Goal: Task Accomplishment & Management: Manage account settings

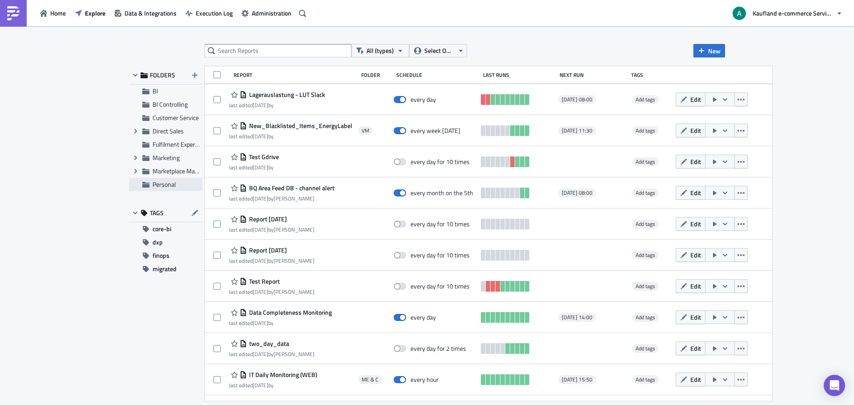
click at [168, 184] on span "Personal" at bounding box center [164, 184] width 23 height 9
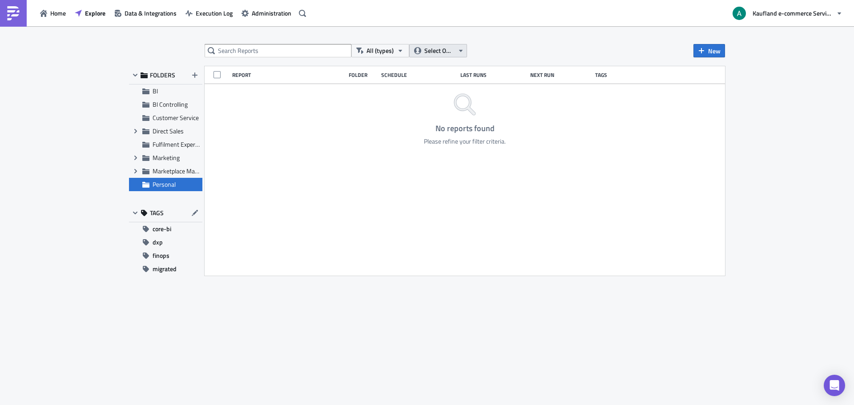
click at [433, 52] on span "Select Owner" at bounding box center [440, 51] width 30 height 10
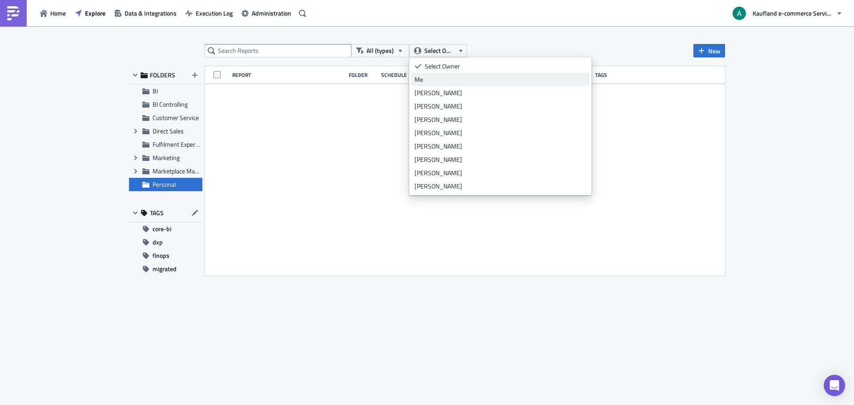
click at [439, 84] on link "Me" at bounding box center [501, 79] width 178 height 13
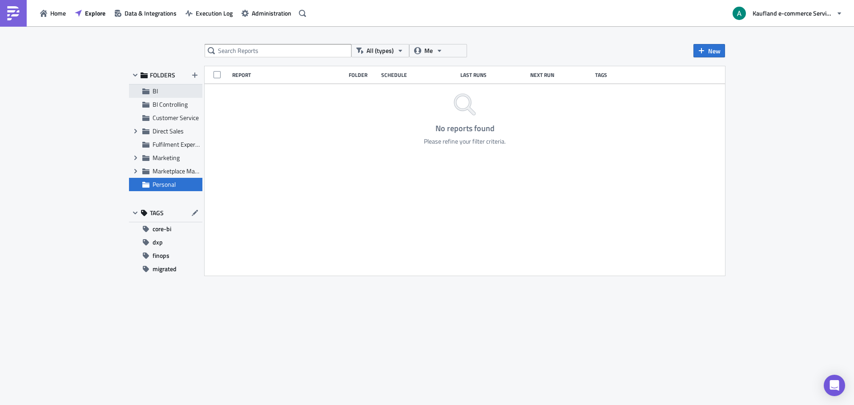
click at [152, 93] on div "BI" at bounding box center [165, 91] width 73 height 13
click at [150, 75] on span "FOLDERS" at bounding box center [162, 75] width 25 height 8
drag, startPoint x: 334, startPoint y: 356, endPoint x: 322, endPoint y: 320, distance: 38.0
click at [333, 356] on div "All (types) Me New FOLDERS BI BI Controlling Customer Service Expand group Dire…" at bounding box center [427, 216] width 605 height 345
click at [78, 85] on div "All (types) Me New FOLDERS BI BI Controlling Customer Service Expand group Dire…" at bounding box center [427, 216] width 854 height 380
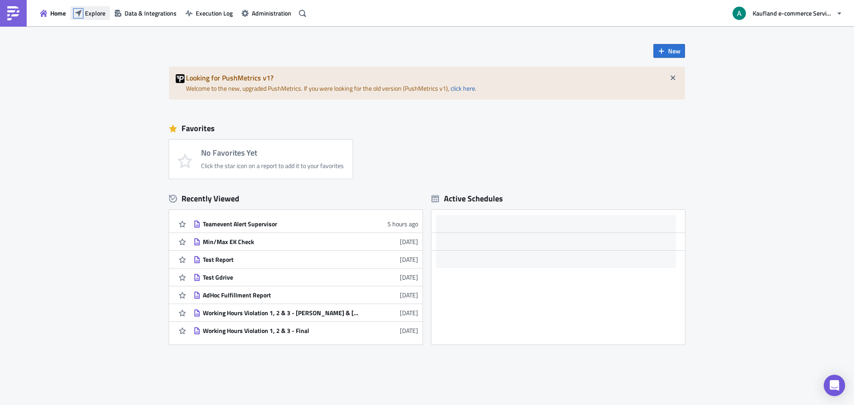
click at [77, 11] on icon "button" at bounding box center [78, 13] width 7 height 7
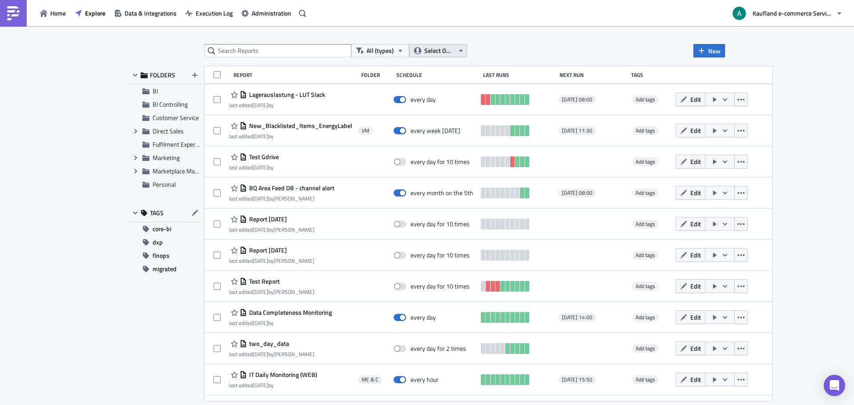
click at [433, 53] on span "Select Owner" at bounding box center [440, 51] width 30 height 10
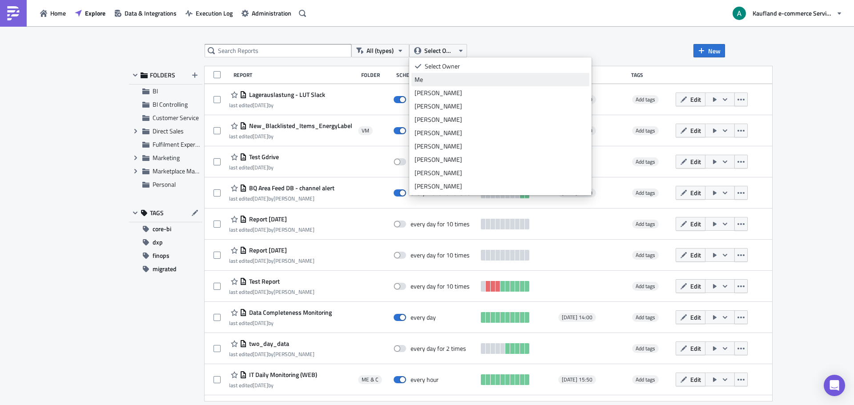
click at [437, 78] on div "Me" at bounding box center [501, 79] width 172 height 9
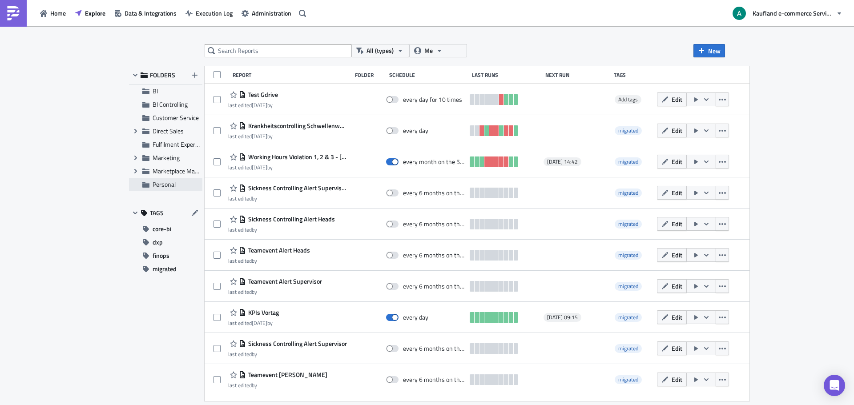
drag, startPoint x: 288, startPoint y: 126, endPoint x: 165, endPoint y: 187, distance: 137.9
click at [165, 187] on div "FOLDERS BI BI Controlling Customer Service Expand group Direct Sales Fulfilment…" at bounding box center [427, 233] width 596 height 335
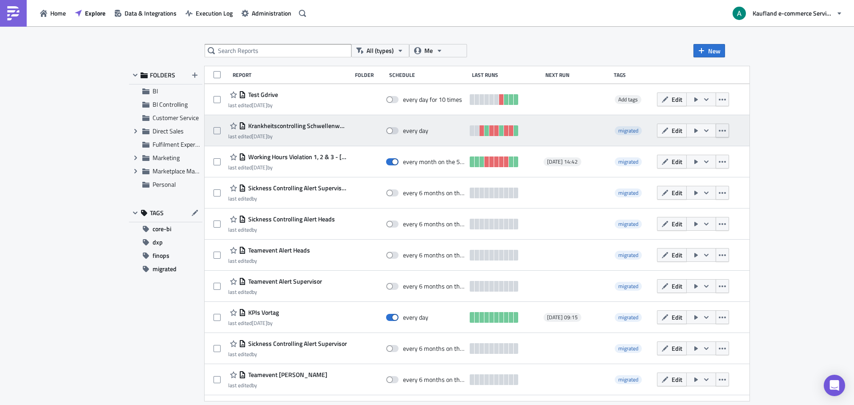
click at [716, 134] on button "button" at bounding box center [722, 131] width 13 height 14
drag, startPoint x: 330, startPoint y: 127, endPoint x: 215, endPoint y: 134, distance: 115.0
click at [215, 134] on span at bounding box center [217, 130] width 7 height 7
click at [215, 134] on input "checkbox" at bounding box center [218, 131] width 6 height 6
checkbox input "true"
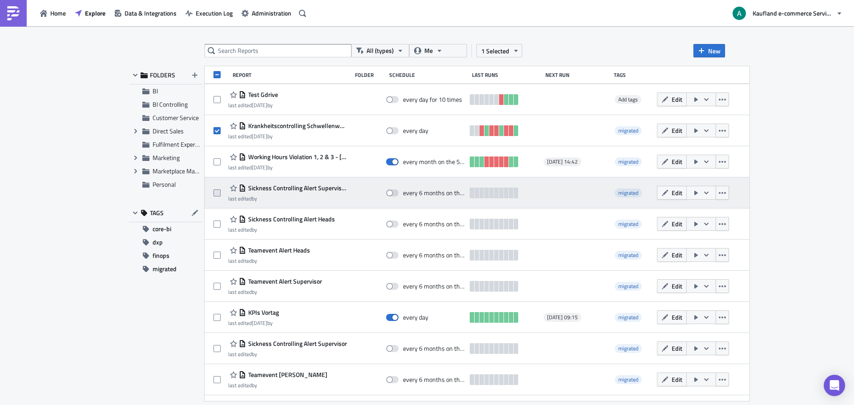
click at [219, 194] on span at bounding box center [217, 193] width 7 height 7
click at [219, 194] on input "checkbox" at bounding box center [218, 193] width 6 height 6
checkbox input "true"
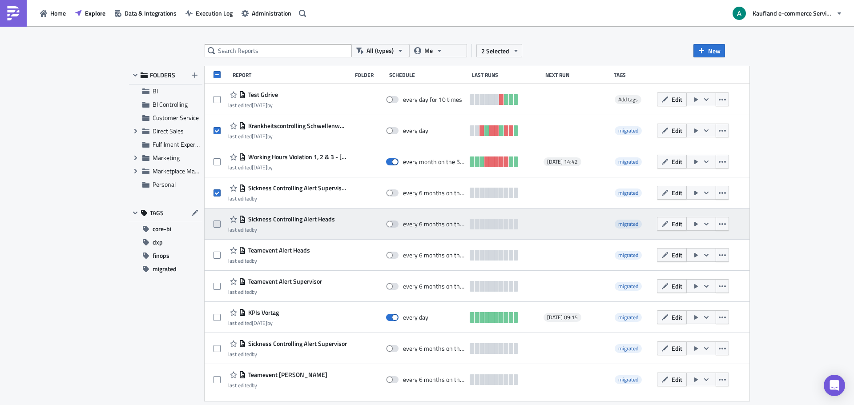
click at [219, 221] on span at bounding box center [217, 224] width 7 height 7
click at [219, 222] on input "checkbox" at bounding box center [218, 225] width 6 height 6
checkbox input "true"
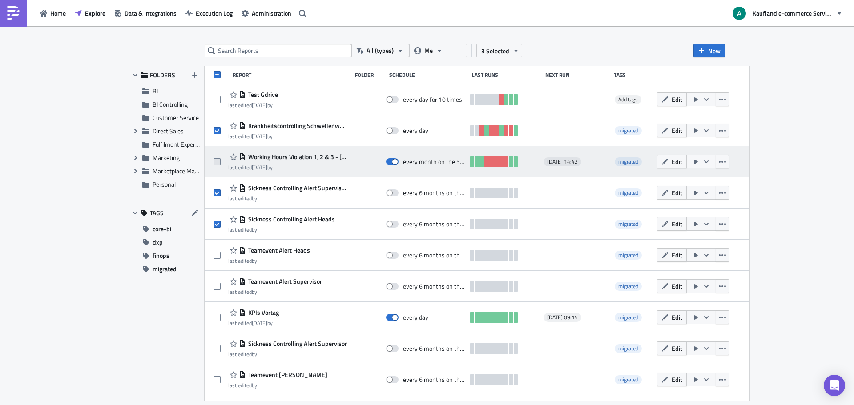
click at [220, 162] on span at bounding box center [217, 161] width 7 height 7
click at [220, 162] on input "checkbox" at bounding box center [218, 162] width 6 height 6
checkbox input "true"
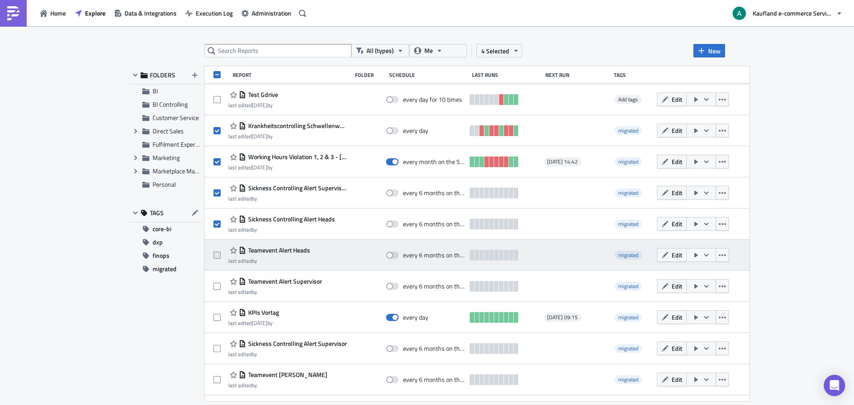
click at [216, 258] on span at bounding box center [217, 255] width 7 height 7
click at [216, 258] on input "checkbox" at bounding box center [218, 256] width 6 height 6
checkbox input "true"
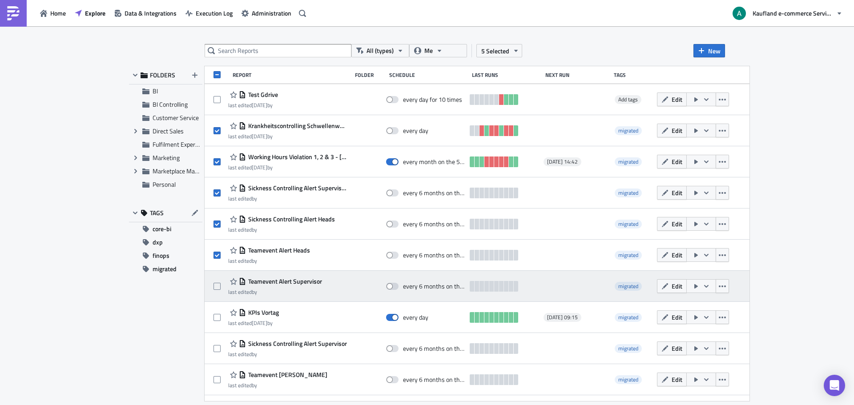
click at [214, 279] on div at bounding box center [221, 287] width 15 height 18
click at [223, 284] on label at bounding box center [220, 287] width 12 height 8
click at [221, 284] on input "checkbox" at bounding box center [218, 287] width 6 height 6
checkbox input "true"
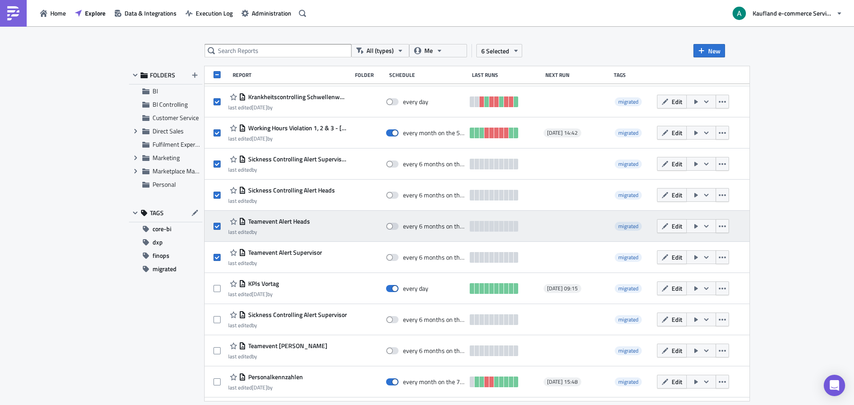
scroll to position [45, 0]
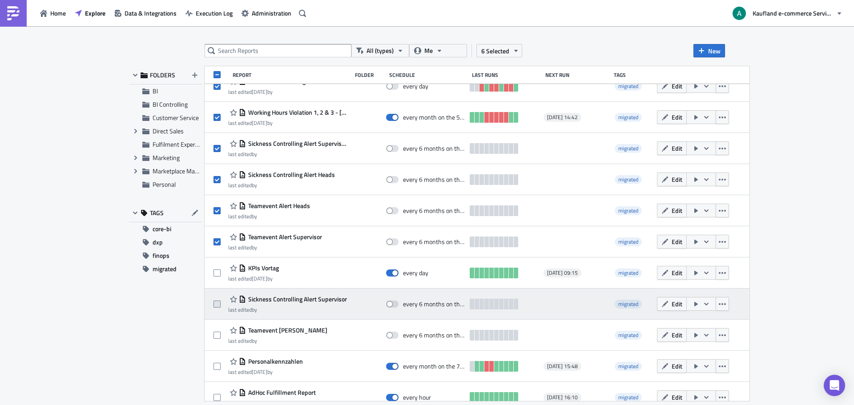
click at [218, 305] on span at bounding box center [217, 304] width 7 height 7
click at [218, 305] on input "checkbox" at bounding box center [218, 305] width 6 height 6
checkbox input "true"
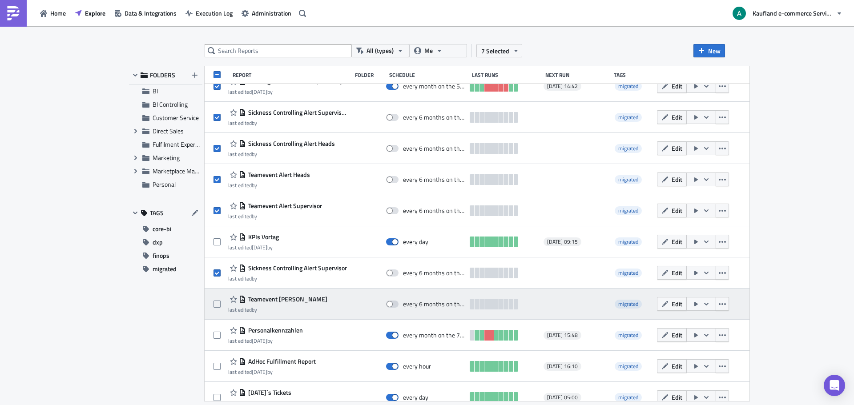
scroll to position [89, 0]
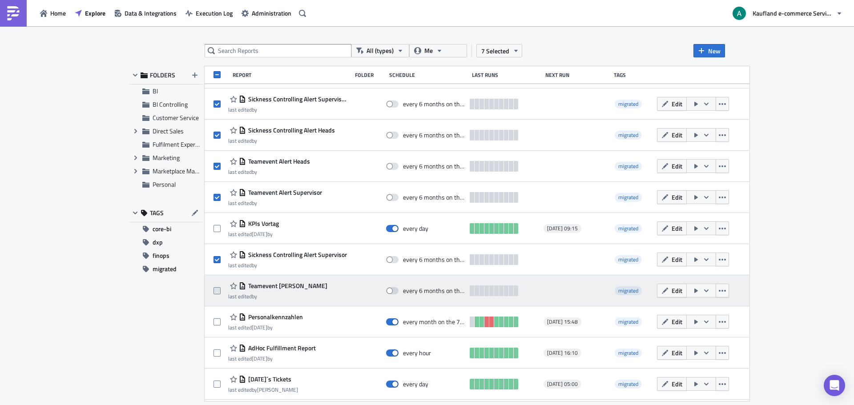
click at [216, 293] on span at bounding box center [217, 290] width 7 height 7
click at [216, 293] on input "checkbox" at bounding box center [218, 291] width 6 height 6
checkbox input "true"
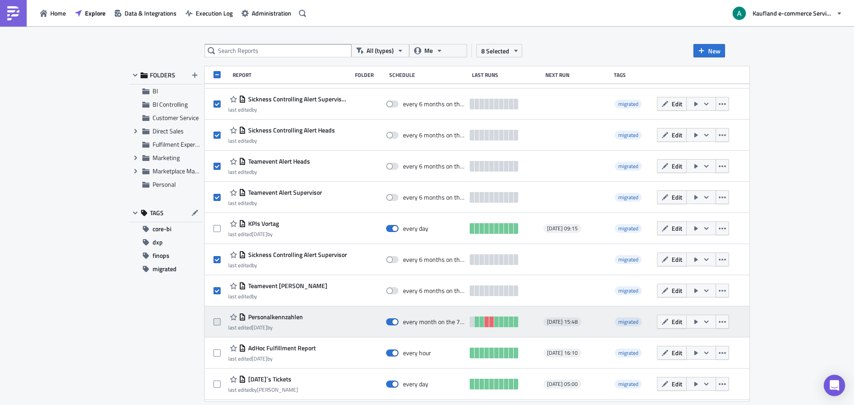
click at [221, 318] on label at bounding box center [220, 322] width 12 height 8
click at [221, 320] on input "checkbox" at bounding box center [218, 323] width 6 height 6
checkbox input "true"
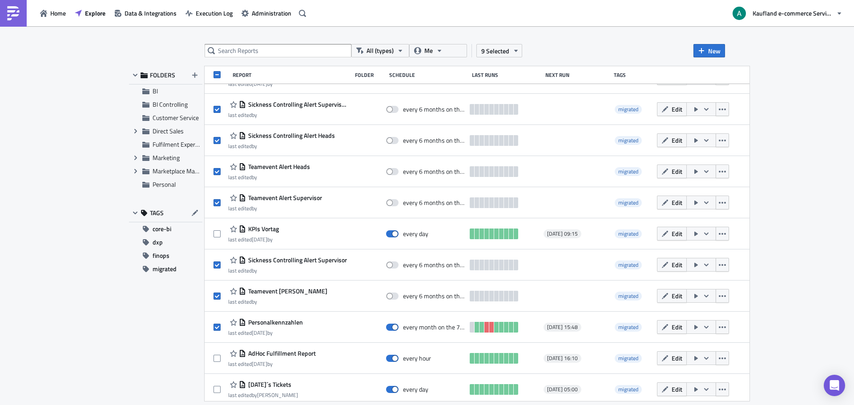
scroll to position [0, 0]
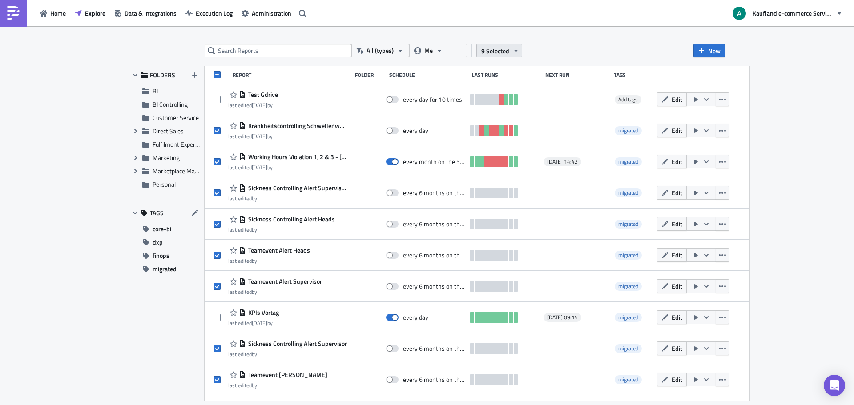
click at [517, 51] on icon "button" at bounding box center [516, 50] width 7 height 7
click at [446, 43] on div "Move to folder" at bounding box center [430, 41] width 59 height 9
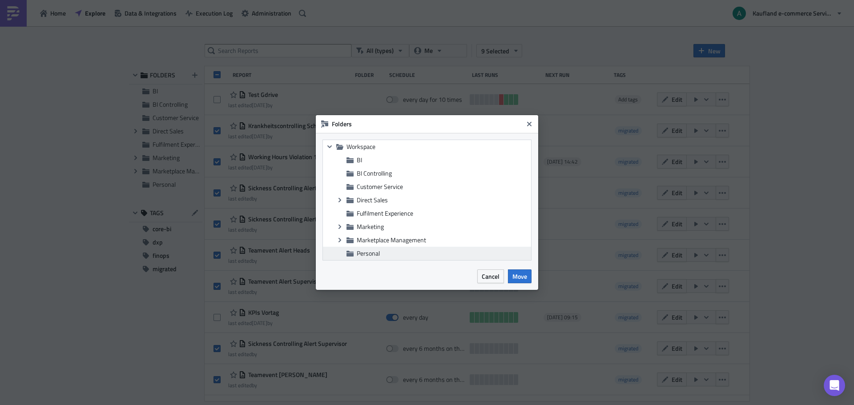
drag, startPoint x: 376, startPoint y: 252, endPoint x: 380, endPoint y: 250, distance: 5.6
click at [375, 253] on span "Personal" at bounding box center [368, 253] width 23 height 9
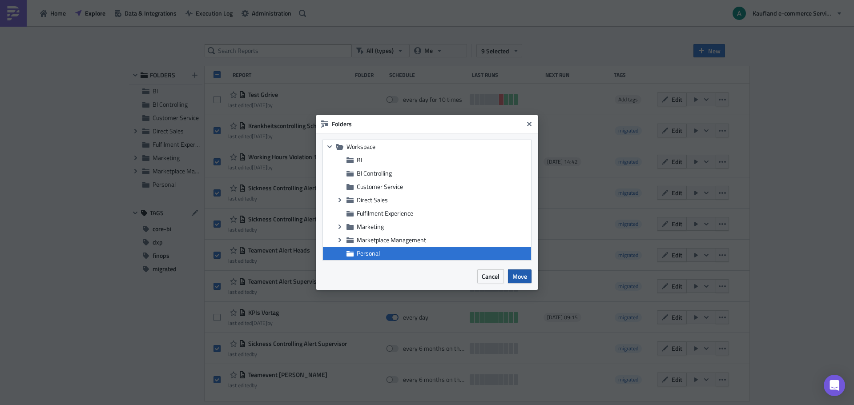
click at [519, 274] on span "Move" at bounding box center [520, 276] width 15 height 9
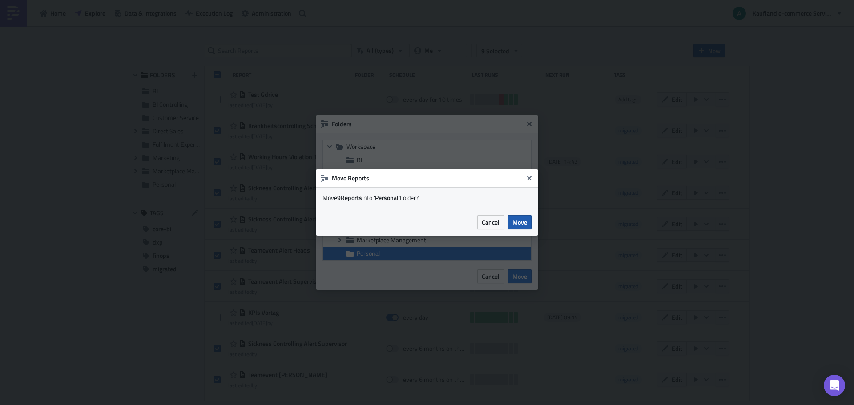
click at [522, 223] on span "Move" at bounding box center [520, 222] width 15 height 9
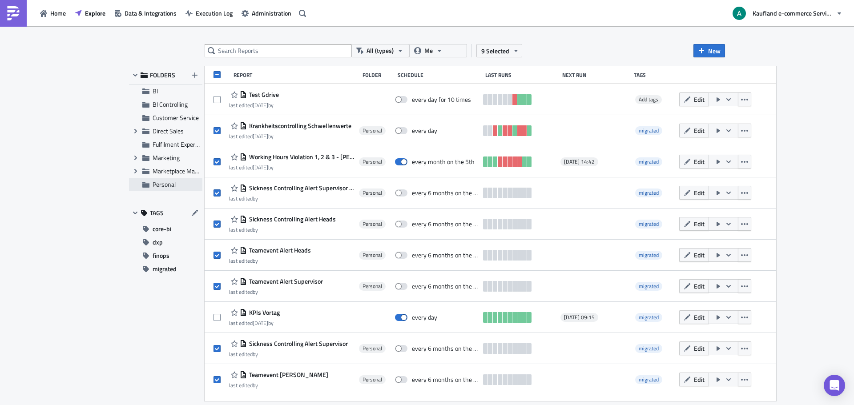
click at [155, 185] on span "Personal" at bounding box center [164, 184] width 23 height 9
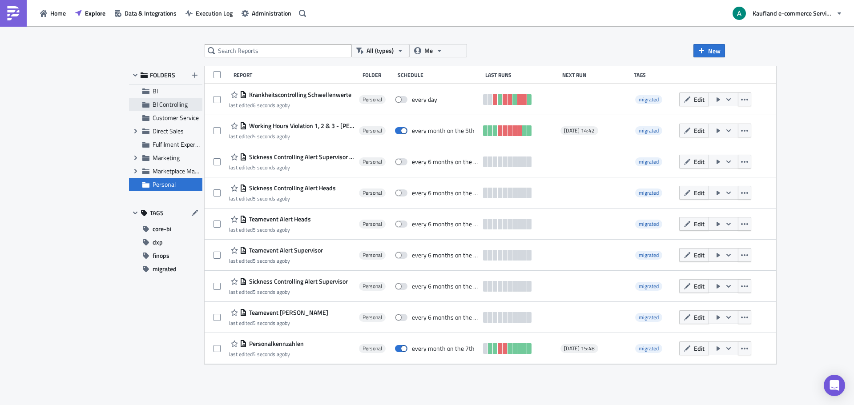
click at [174, 103] on span "BI Controlling" at bounding box center [170, 104] width 35 height 9
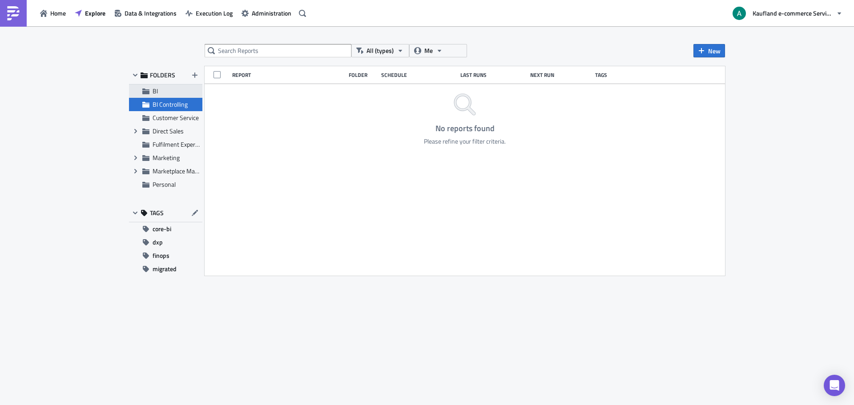
click at [166, 95] on span "BI" at bounding box center [177, 91] width 48 height 8
click at [165, 189] on div "Personal" at bounding box center [165, 184] width 73 height 13
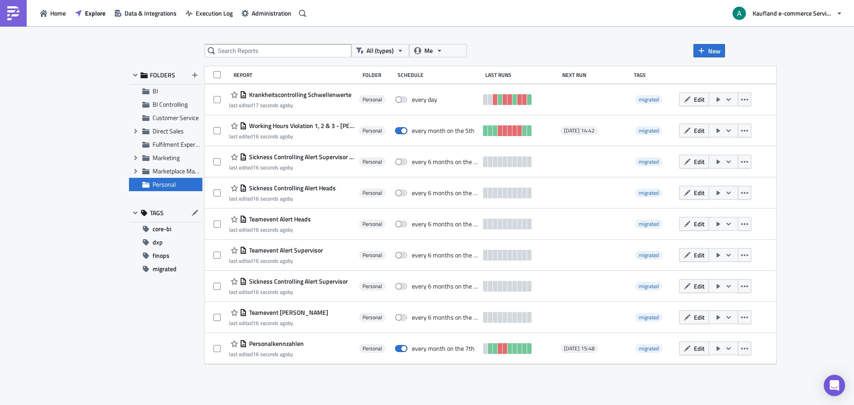
drag, startPoint x: 165, startPoint y: 187, endPoint x: 134, endPoint y: 187, distance: 31.2
click at [134, 187] on div "Personal" at bounding box center [165, 184] width 73 height 13
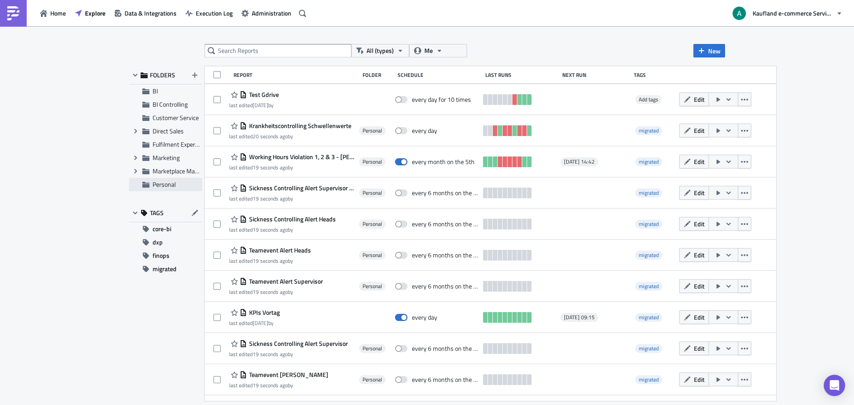
click at [147, 184] on icon at bounding box center [145, 185] width 7 height 6
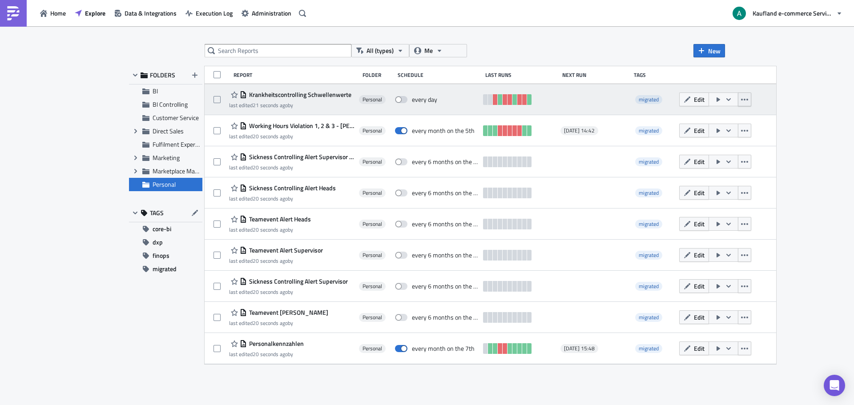
click at [741, 102] on icon "button" at bounding box center [744, 99] width 7 height 7
click at [719, 94] on div "Krankheitscontrolling Schwellenwerte last edited 21 seconds ago by Personal eve…" at bounding box center [491, 99] width 572 height 31
click at [684, 96] on icon "button" at bounding box center [687, 99] width 7 height 7
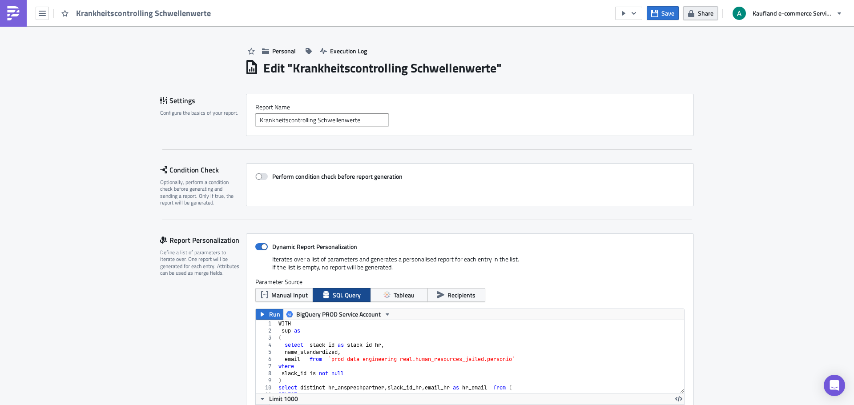
click at [704, 16] on span "Share" at bounding box center [706, 12] width 16 height 9
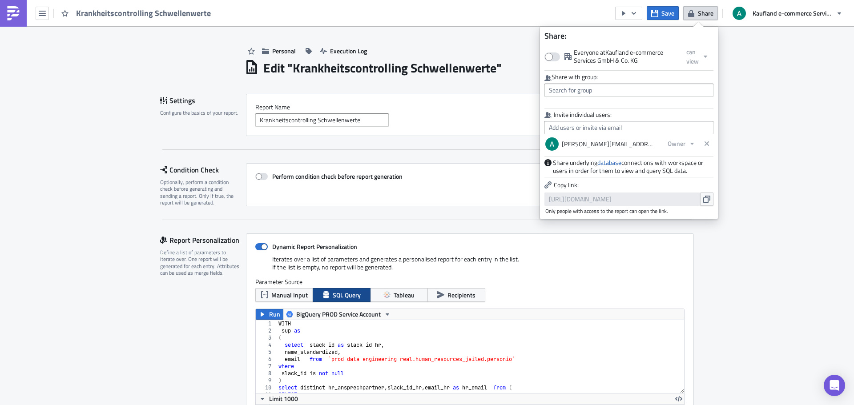
click at [495, 50] on div "Personal Execution Log" at bounding box center [469, 42] width 449 height 32
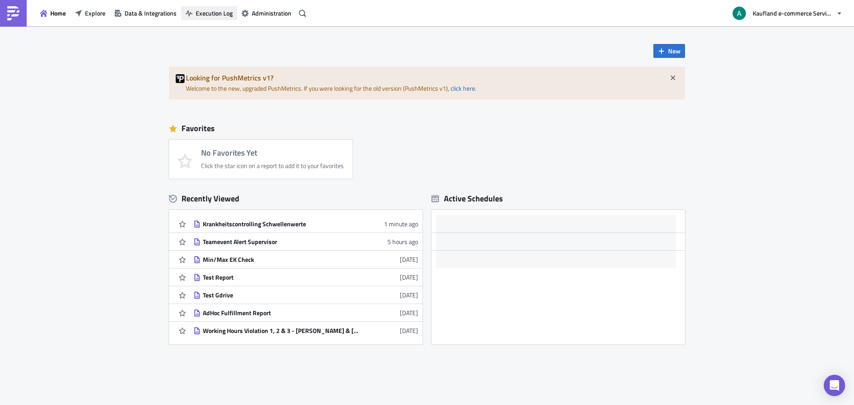
click at [218, 16] on span "Execution Log" at bounding box center [214, 12] width 37 height 9
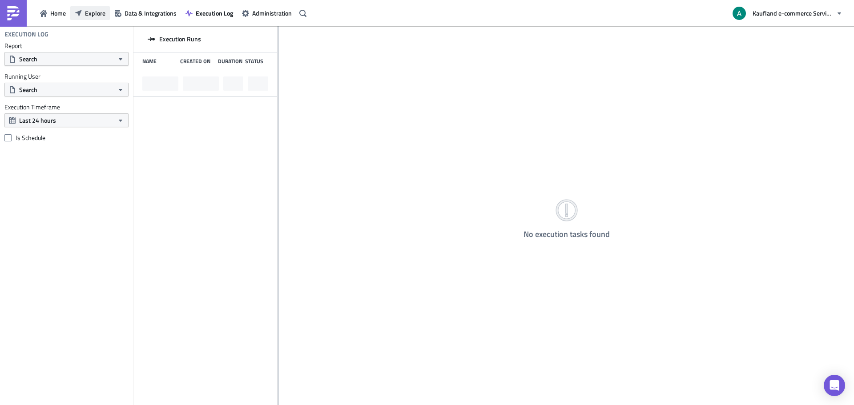
click at [102, 15] on span "Explore" at bounding box center [95, 12] width 20 height 9
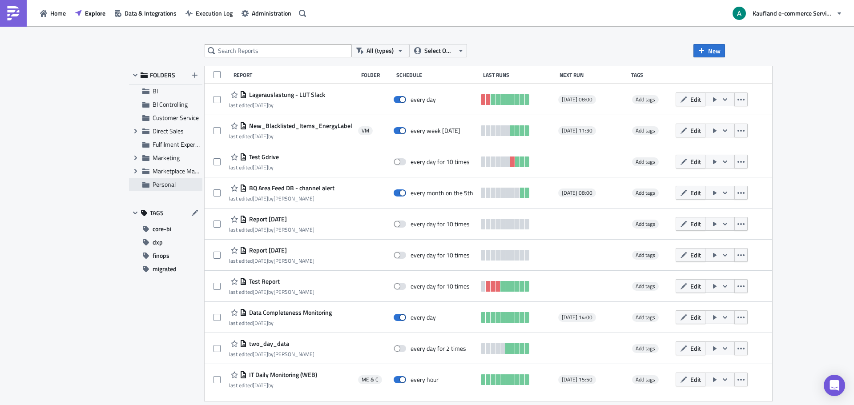
click at [177, 186] on span "Personal" at bounding box center [177, 185] width 48 height 8
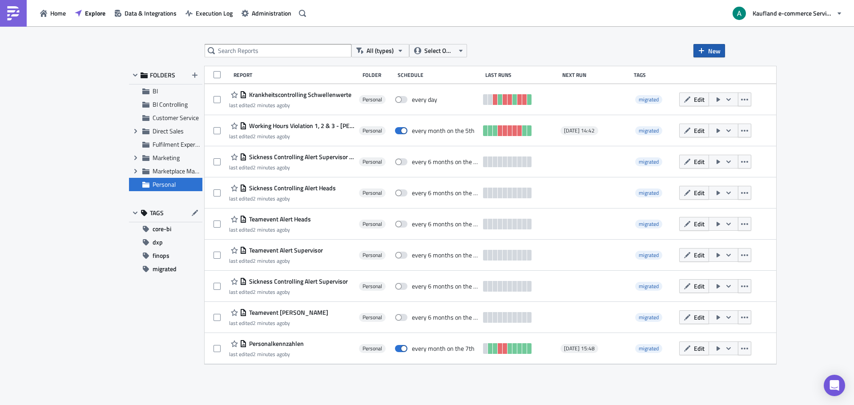
click at [711, 52] on span "New" at bounding box center [714, 50] width 12 height 9
click at [163, 188] on span "Personal" at bounding box center [164, 184] width 23 height 9
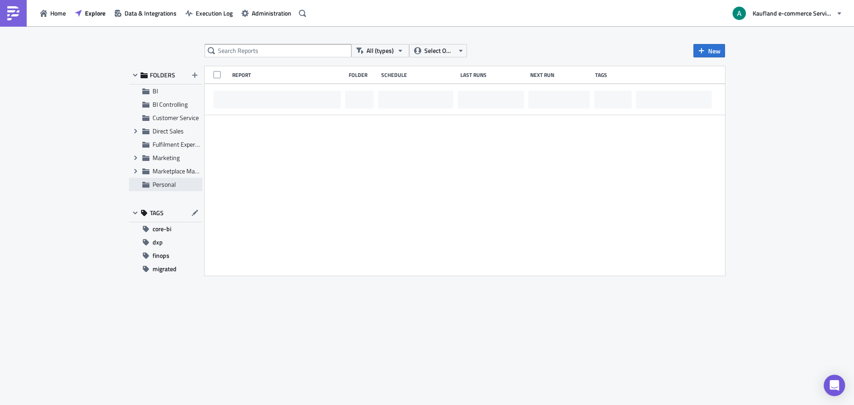
click at [163, 187] on span "Personal" at bounding box center [164, 184] width 23 height 9
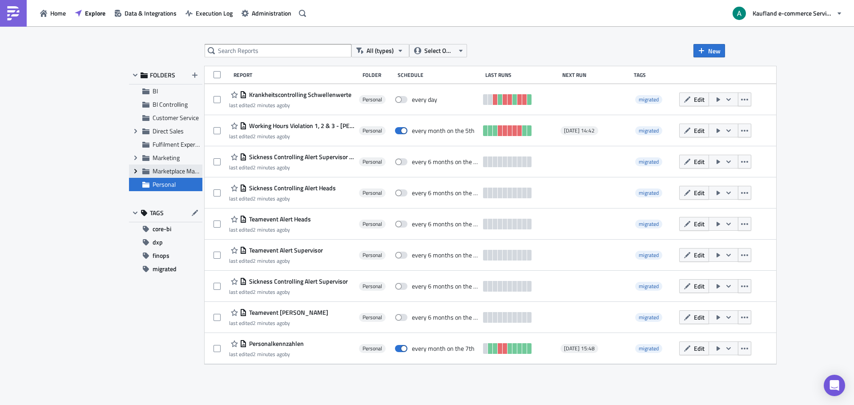
click at [130, 171] on span "Expand group" at bounding box center [135, 171] width 13 height 13
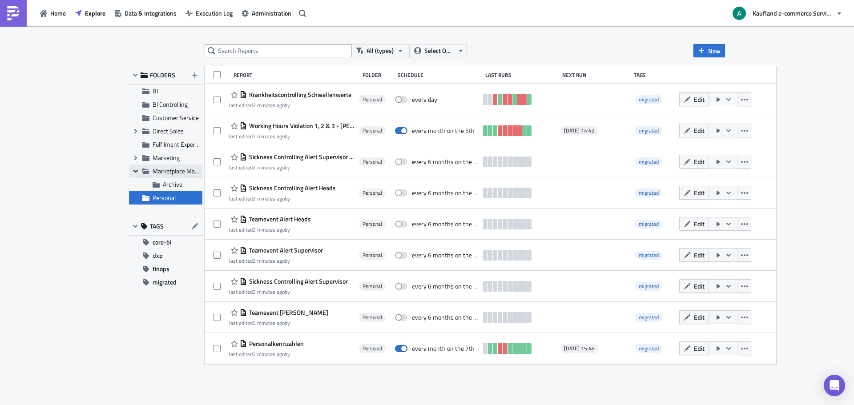
click at [130, 171] on span "Collapse group" at bounding box center [135, 171] width 13 height 13
click at [192, 75] on icon "button" at bounding box center [194, 75] width 7 height 7
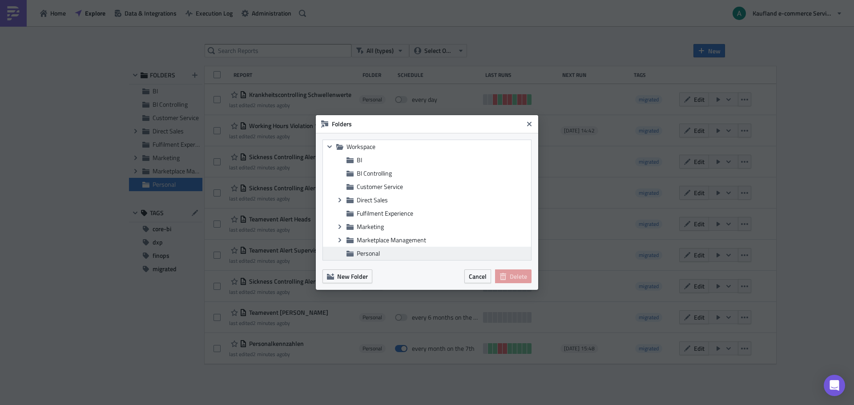
click at [368, 250] on span "Personal" at bounding box center [368, 253] width 23 height 9
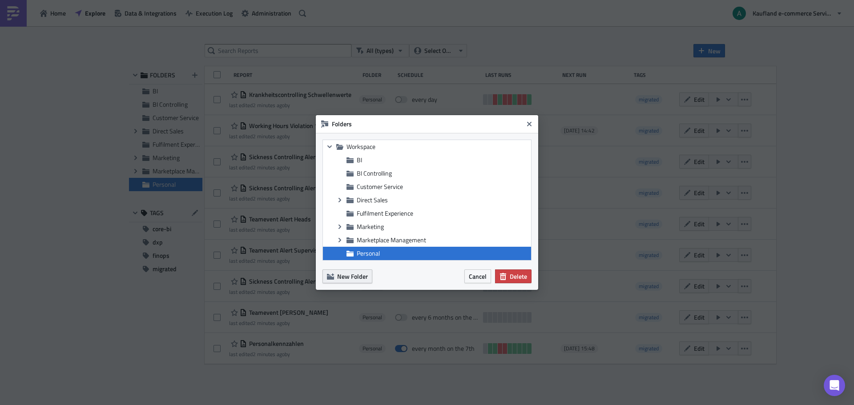
click at [351, 279] on span "New Folder" at bounding box center [352, 276] width 31 height 9
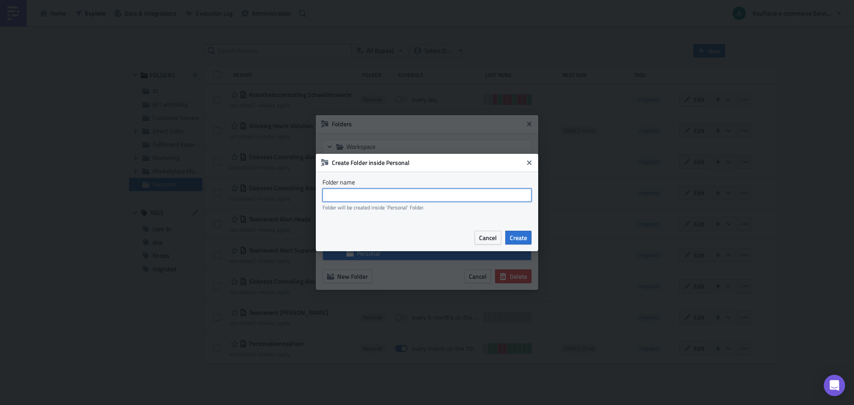
click at [376, 194] on input "text" at bounding box center [427, 195] width 209 height 13
type input "Teamevent"
click at [518, 233] on button "Create" at bounding box center [519, 238] width 26 height 14
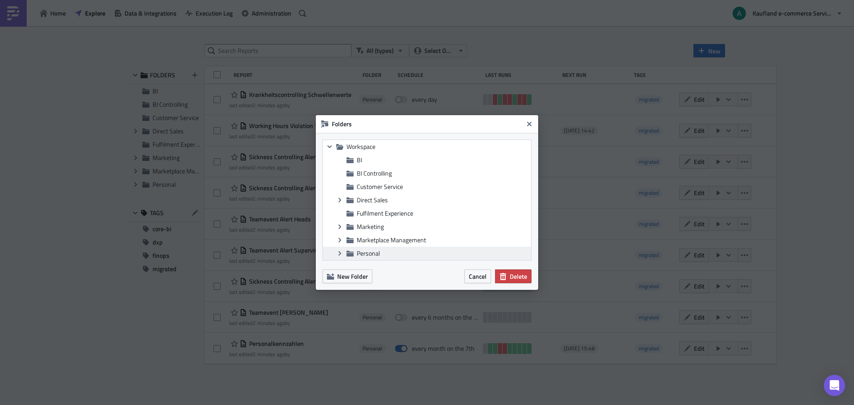
click at [357, 256] on span "Personal" at bounding box center [368, 253] width 23 height 9
click at [356, 281] on span "New Folder" at bounding box center [352, 276] width 31 height 9
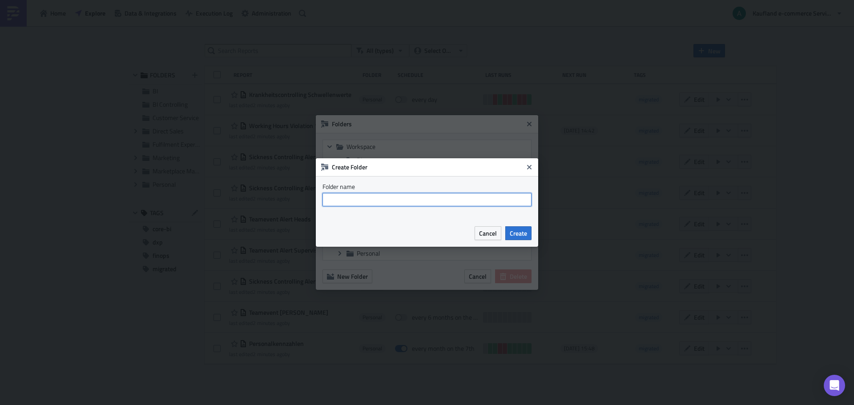
click at [361, 203] on input "text" at bounding box center [427, 199] width 209 height 13
type input "Working students"
click at [523, 231] on span "Create" at bounding box center [518, 233] width 17 height 9
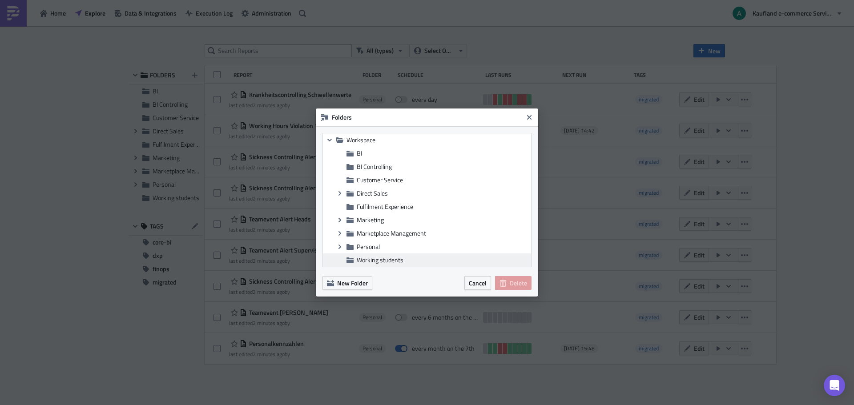
click at [358, 259] on span "Working students" at bounding box center [380, 259] width 47 height 9
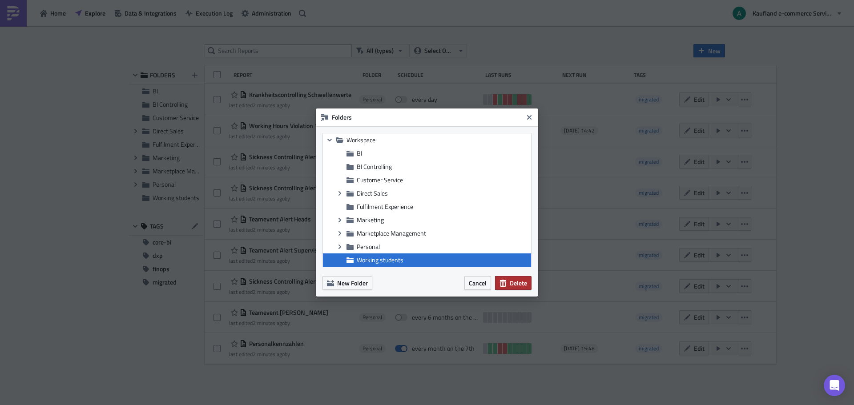
click at [524, 283] on span "Delete" at bounding box center [518, 283] width 17 height 9
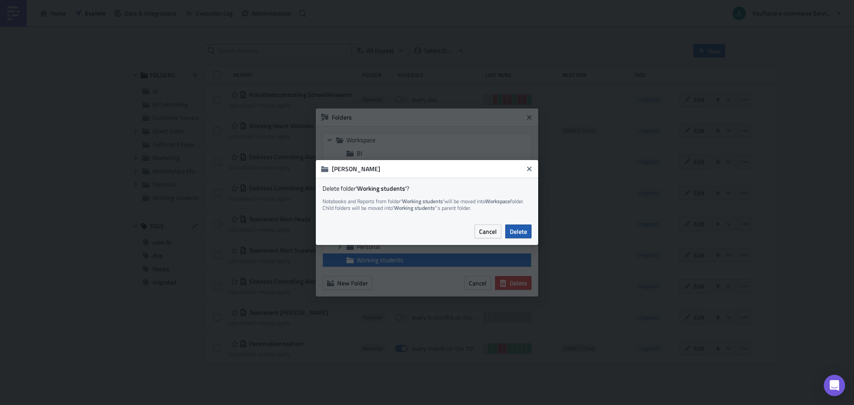
click at [522, 231] on span "Delete" at bounding box center [518, 231] width 17 height 9
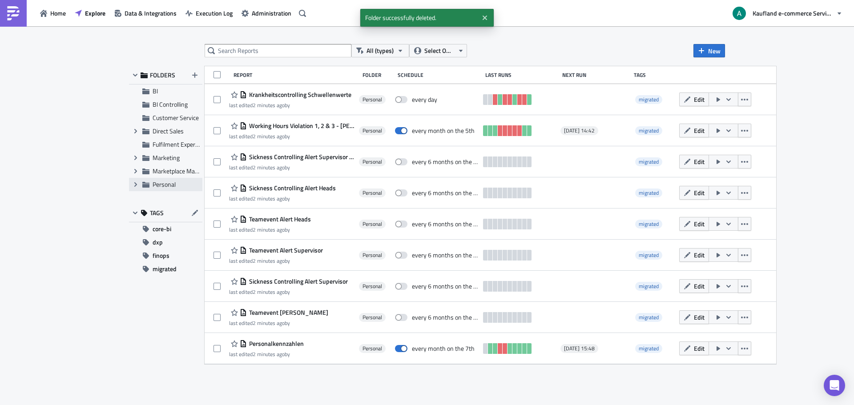
click at [152, 185] on div "Expand group Personal" at bounding box center [165, 184] width 73 height 13
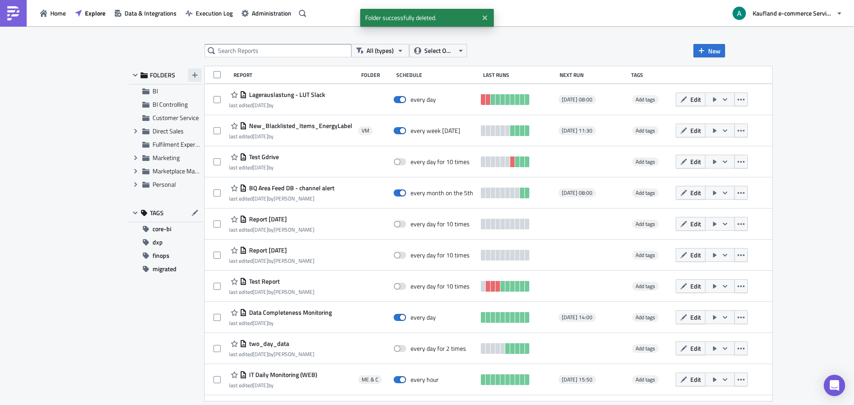
click at [193, 75] on icon "button" at bounding box center [194, 75] width 5 height 5
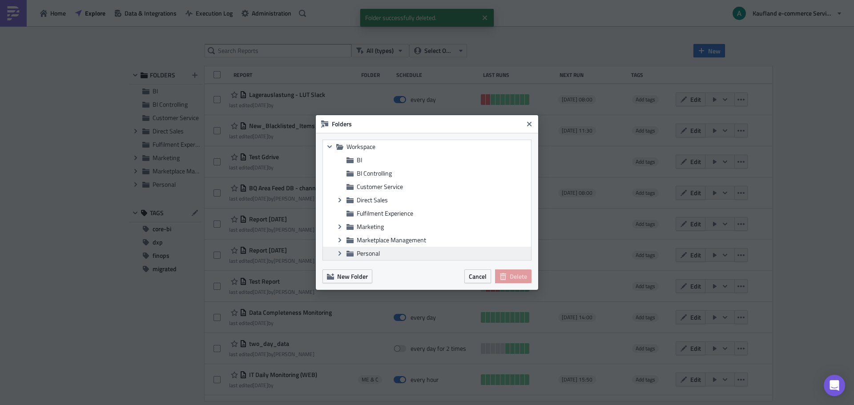
click at [367, 253] on span "Personal" at bounding box center [368, 253] width 23 height 9
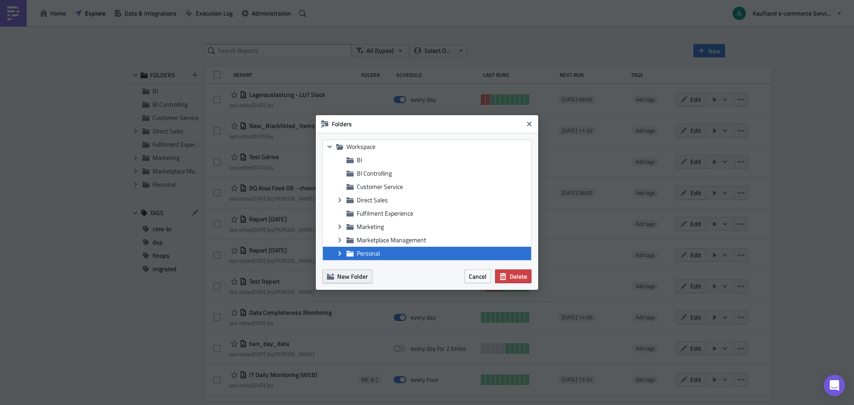
click at [347, 279] on span "New Folder" at bounding box center [352, 276] width 31 height 9
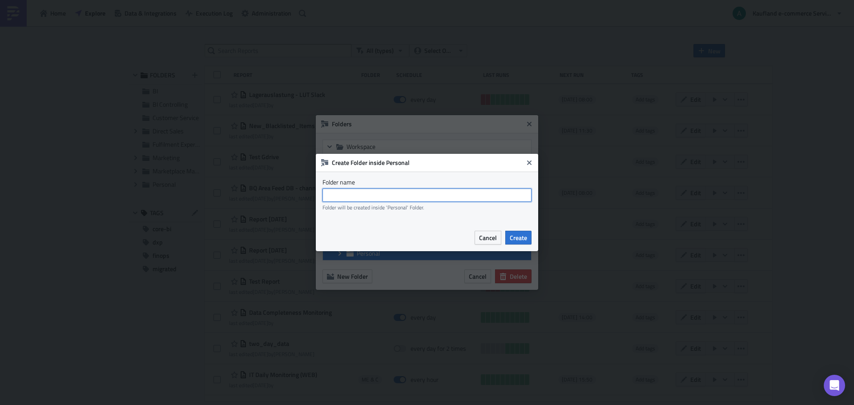
click at [377, 193] on input "text" at bounding box center [427, 195] width 209 height 13
type input "Vacation"
click at [524, 238] on span "Create" at bounding box center [518, 237] width 17 height 9
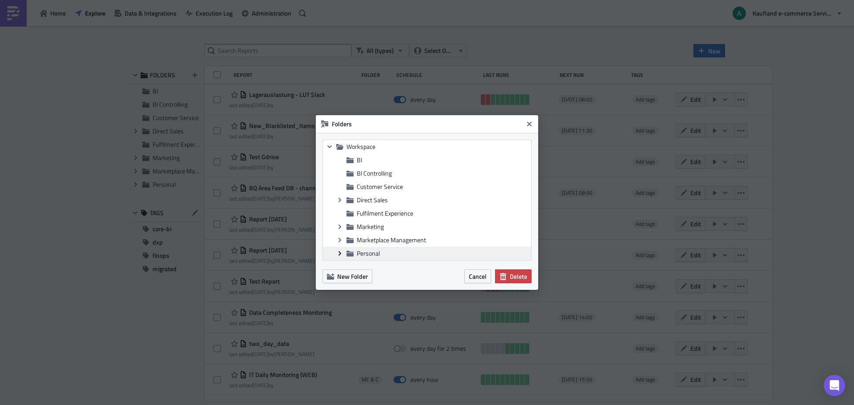
click at [337, 254] on icon "Expand group" at bounding box center [339, 253] width 7 height 7
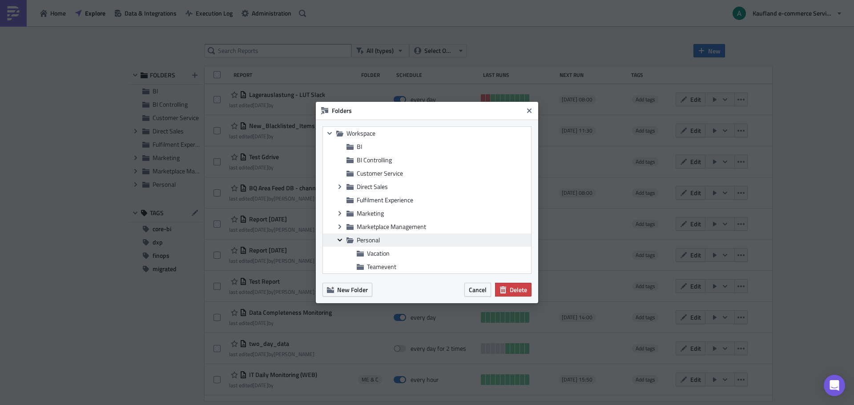
click at [340, 240] on icon at bounding box center [340, 240] width 4 height 3
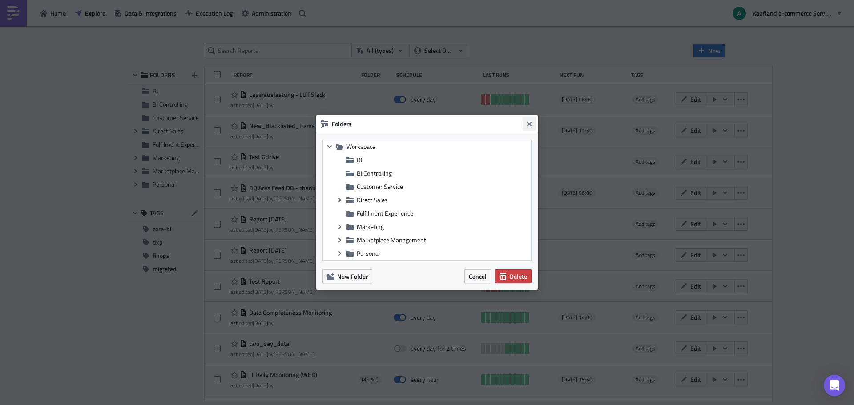
click at [527, 124] on icon "Close" at bounding box center [529, 124] width 7 height 7
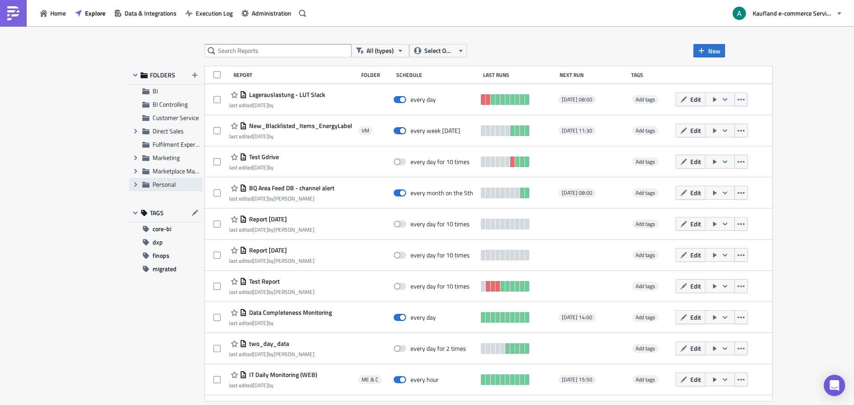
click at [170, 186] on span "Personal" at bounding box center [164, 184] width 23 height 9
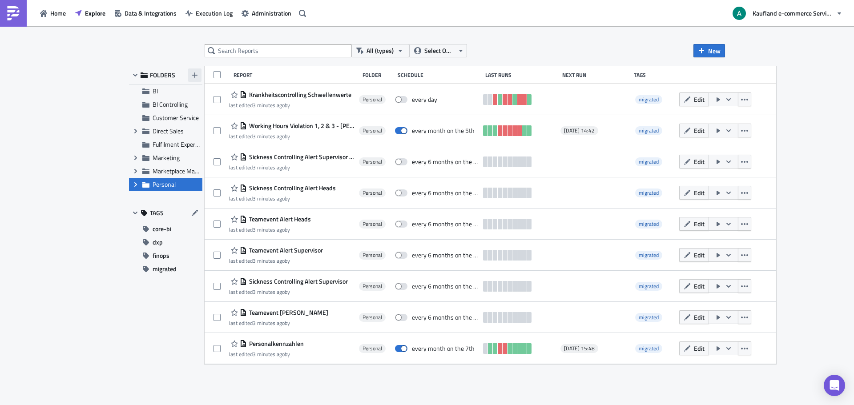
click at [190, 75] on button "button" at bounding box center [194, 75] width 13 height 13
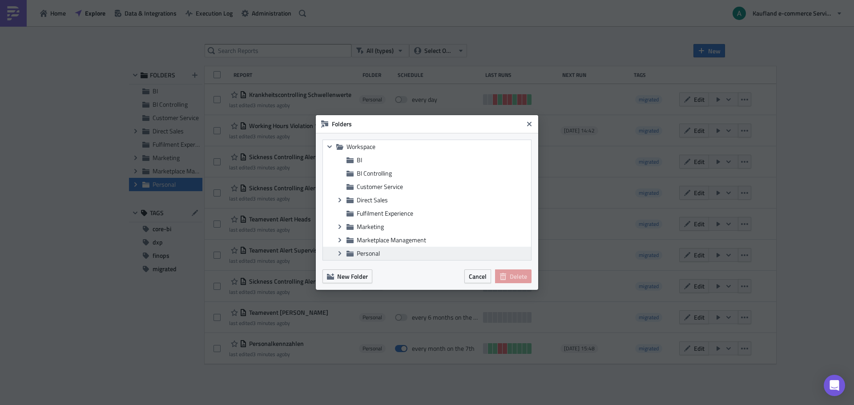
click at [359, 251] on span "Personal" at bounding box center [368, 253] width 23 height 9
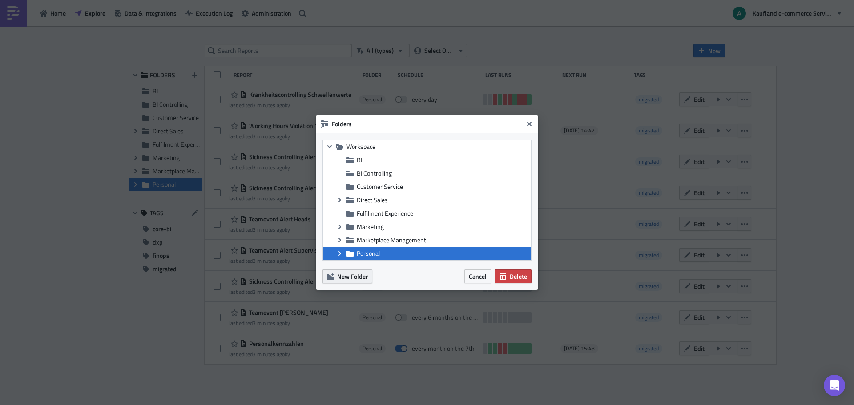
click at [356, 272] on span "New Folder" at bounding box center [352, 276] width 31 height 9
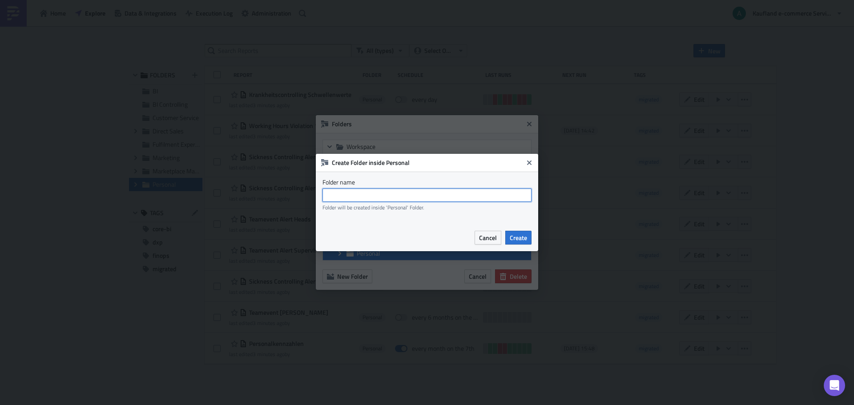
click at [393, 196] on input "text" at bounding box center [427, 195] width 209 height 13
type input "s"
type input "sickness"
click at [520, 237] on span "Create" at bounding box center [518, 237] width 17 height 9
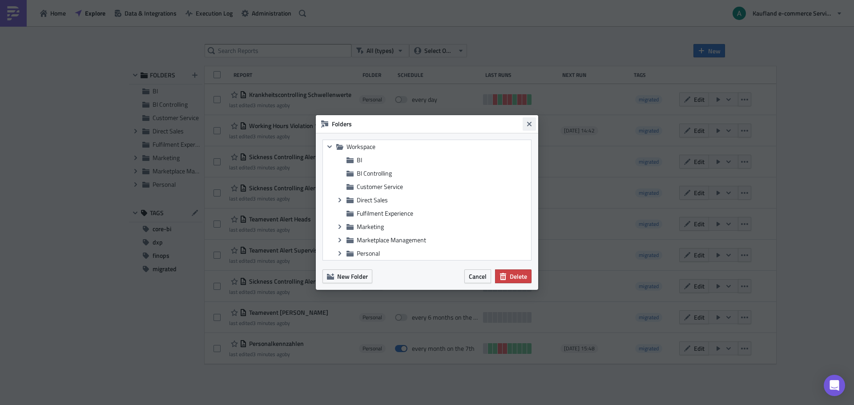
click at [530, 121] on icon "Close" at bounding box center [529, 124] width 7 height 7
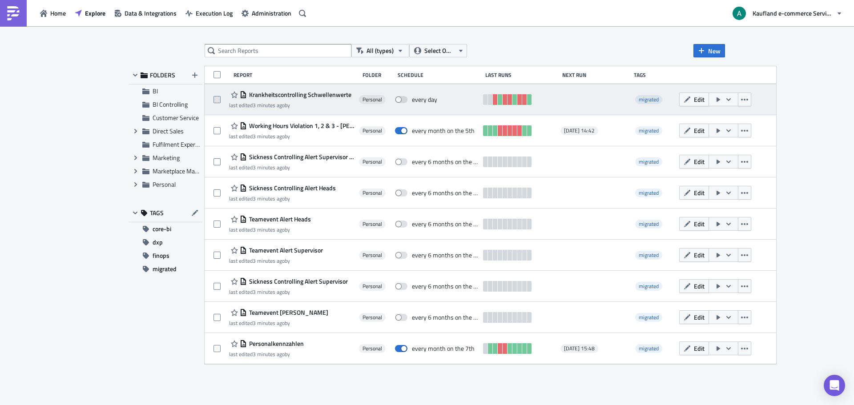
click at [218, 100] on span at bounding box center [217, 99] width 7 height 7
click at [218, 100] on input "checkbox" at bounding box center [218, 100] width 6 height 6
checkbox input "true"
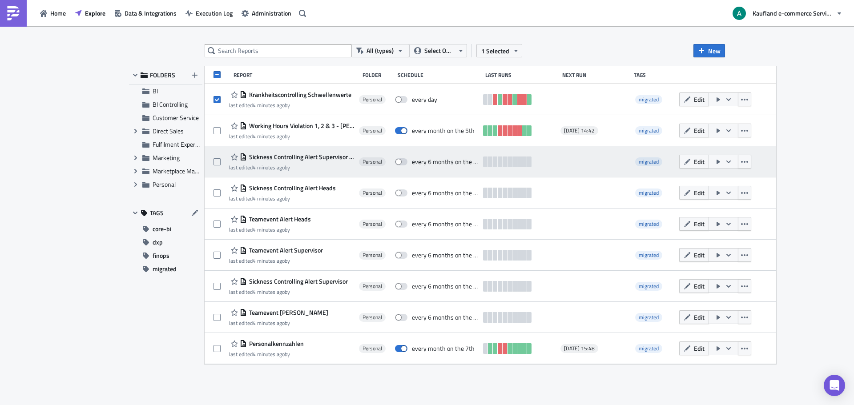
click at [219, 157] on div at bounding box center [222, 162] width 16 height 18
click at [215, 165] on span at bounding box center [217, 161] width 7 height 7
click at [215, 165] on input "checkbox" at bounding box center [218, 162] width 6 height 6
checkbox input "true"
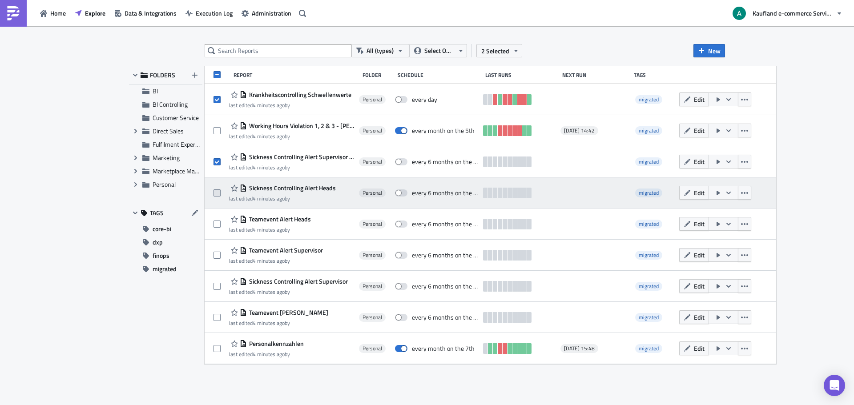
click at [217, 190] on span at bounding box center [217, 193] width 7 height 7
click at [217, 190] on input "checkbox" at bounding box center [218, 193] width 6 height 6
checkbox input "true"
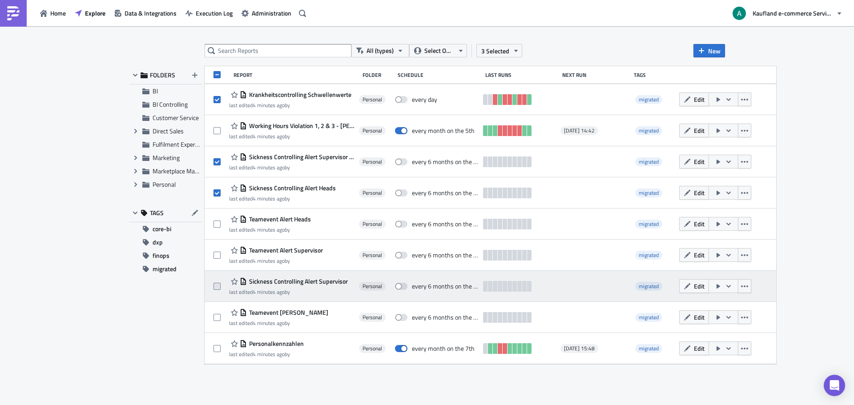
click at [214, 288] on span at bounding box center [217, 286] width 7 height 7
click at [215, 288] on input "checkbox" at bounding box center [218, 287] width 6 height 6
checkbox input "true"
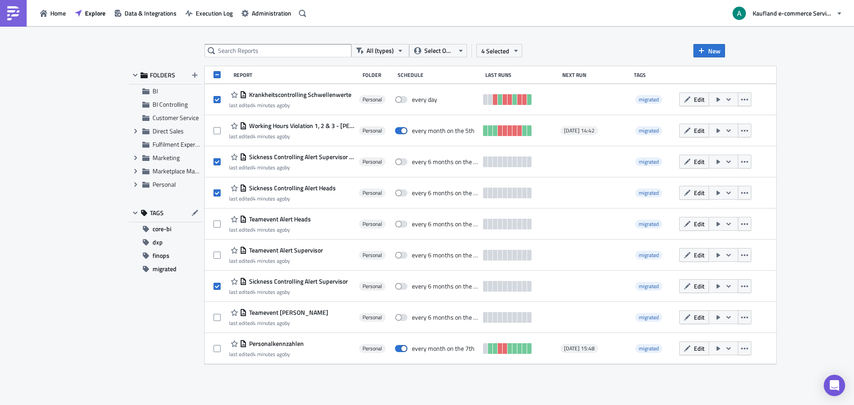
click at [515, 58] on div "All (types) Select Owner 4 Selected New FOLDERS BI BI Controlling Customer Serv…" at bounding box center [427, 216] width 605 height 345
click at [514, 54] on button "4 Selected" at bounding box center [500, 50] width 46 height 13
click at [446, 45] on div "Move to folder" at bounding box center [430, 41] width 59 height 9
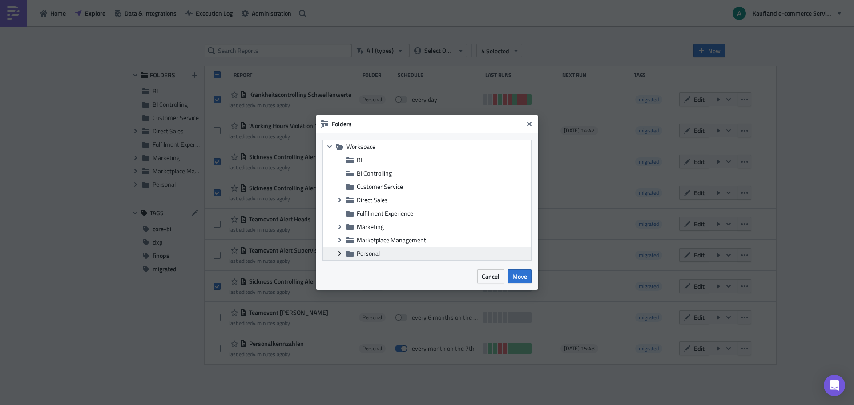
click at [338, 258] on span "Expand group" at bounding box center [339, 253] width 13 height 13
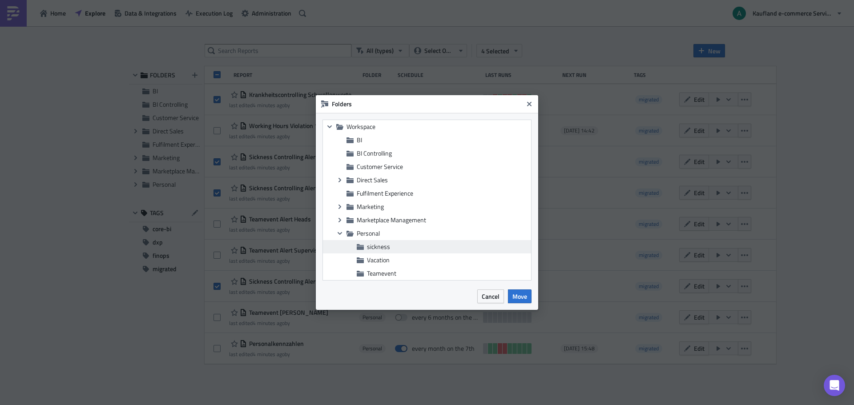
click at [387, 253] on div "sickness" at bounding box center [427, 246] width 208 height 13
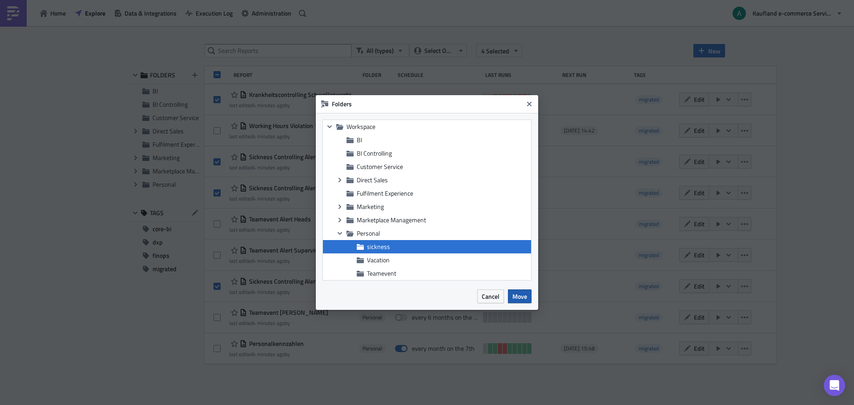
click at [520, 296] on span "Move" at bounding box center [520, 296] width 15 height 9
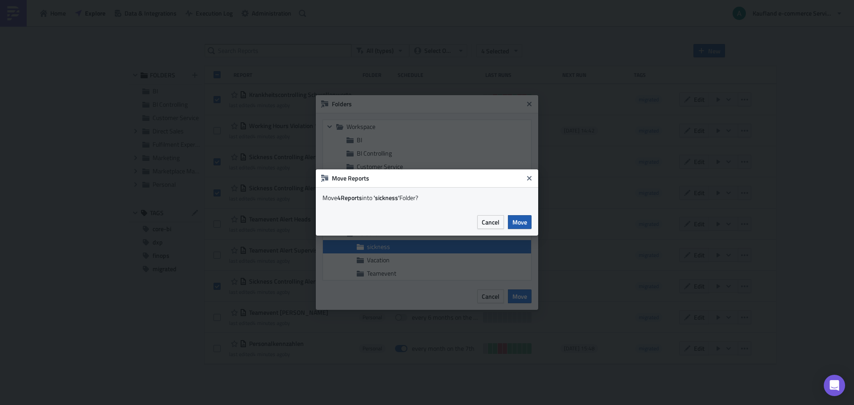
click at [517, 223] on span "Move" at bounding box center [520, 222] width 15 height 9
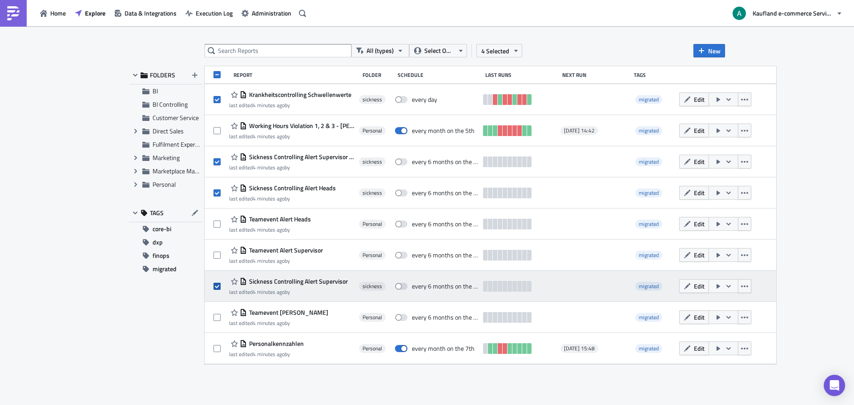
click at [214, 285] on div "Sickness Controlling Alert Supervisor last edited 4 minutes ago by sickness eve…" at bounding box center [491, 286] width 572 height 31
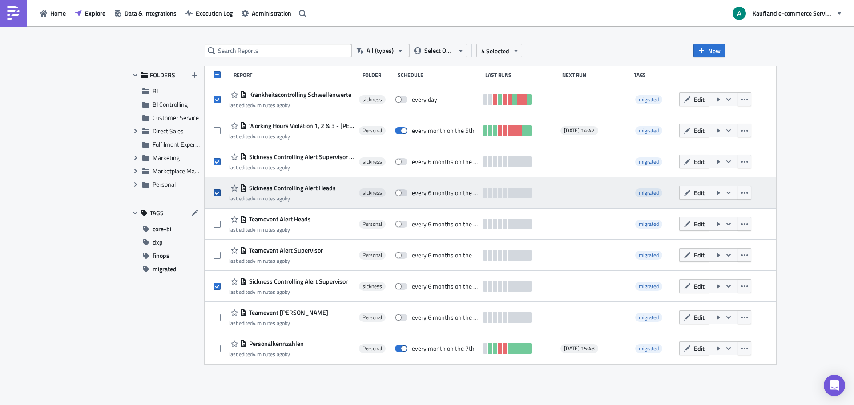
click at [216, 195] on span at bounding box center [217, 193] width 7 height 7
click at [216, 195] on input "checkbox" at bounding box center [218, 193] width 6 height 6
checkbox input "false"
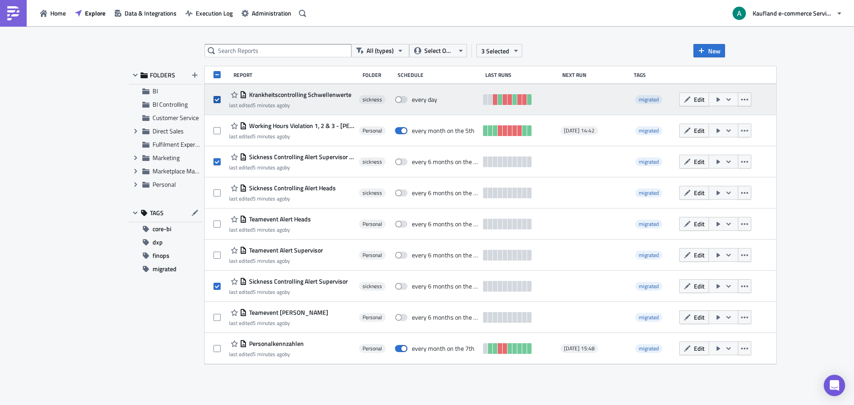
click at [219, 98] on span at bounding box center [217, 99] width 7 height 7
click at [219, 98] on input "checkbox" at bounding box center [218, 100] width 6 height 6
checkbox input "false"
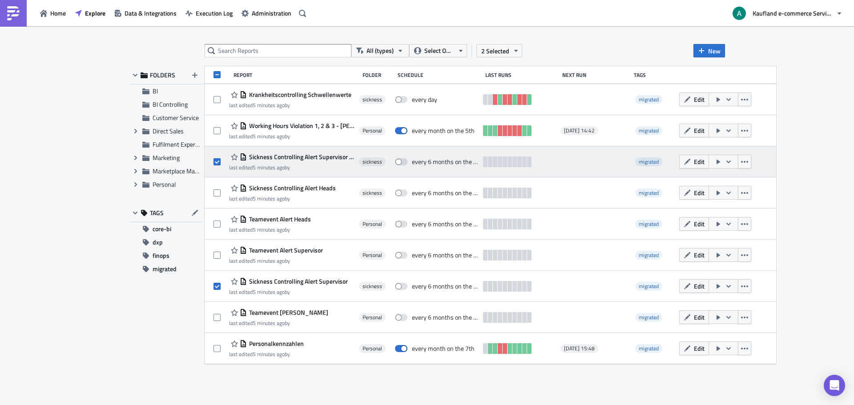
click at [215, 166] on div at bounding box center [222, 162] width 16 height 18
click at [215, 164] on span at bounding box center [217, 161] width 7 height 7
click at [215, 164] on input "checkbox" at bounding box center [218, 162] width 6 height 6
checkbox input "false"
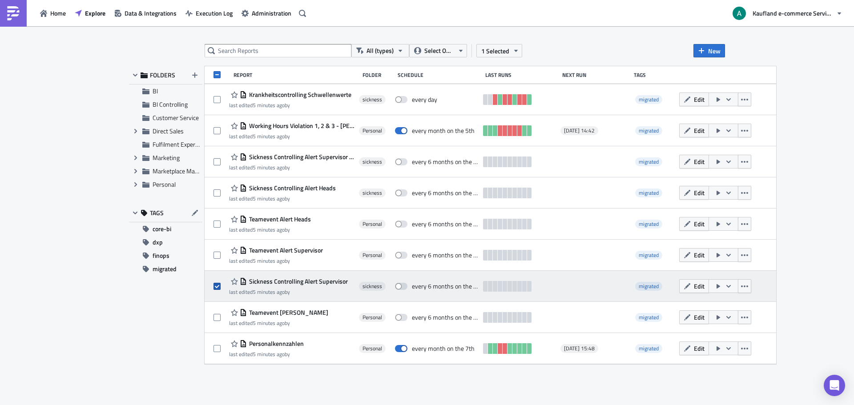
click at [219, 286] on span at bounding box center [217, 286] width 7 height 7
click at [219, 286] on input "checkbox" at bounding box center [218, 287] width 6 height 6
checkbox input "false"
